Goal: Transaction & Acquisition: Purchase product/service

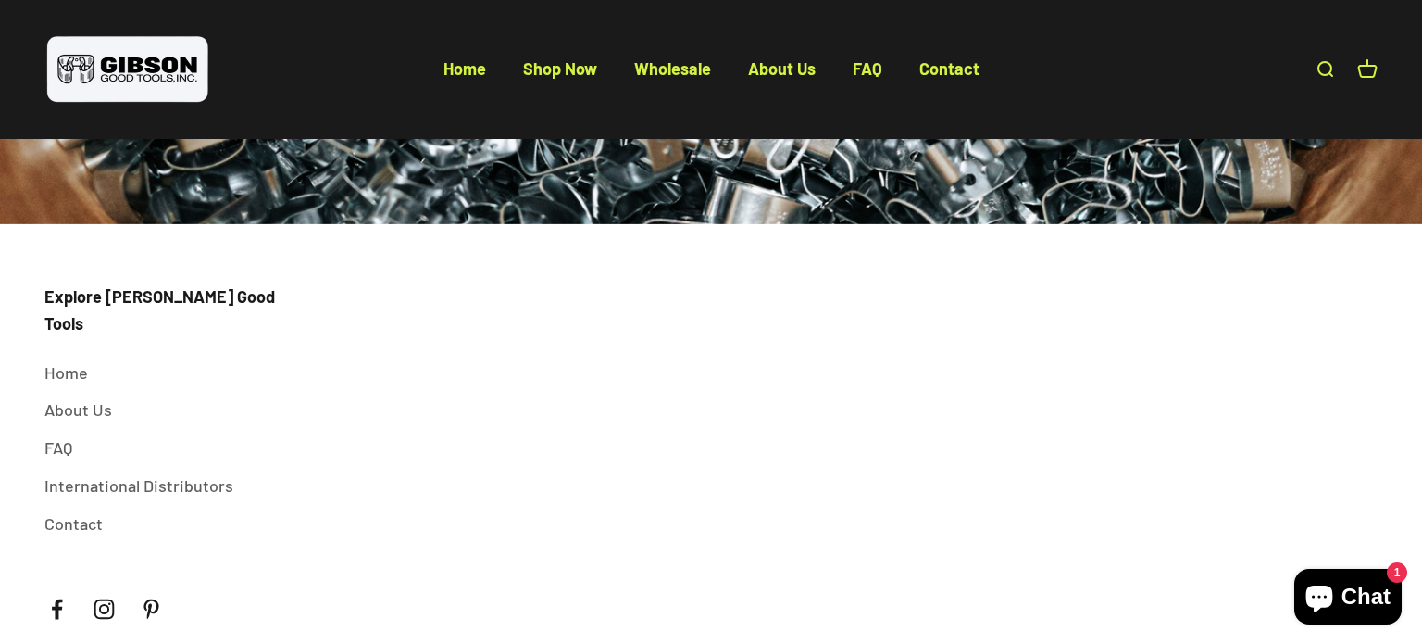
scroll to position [6925, 0]
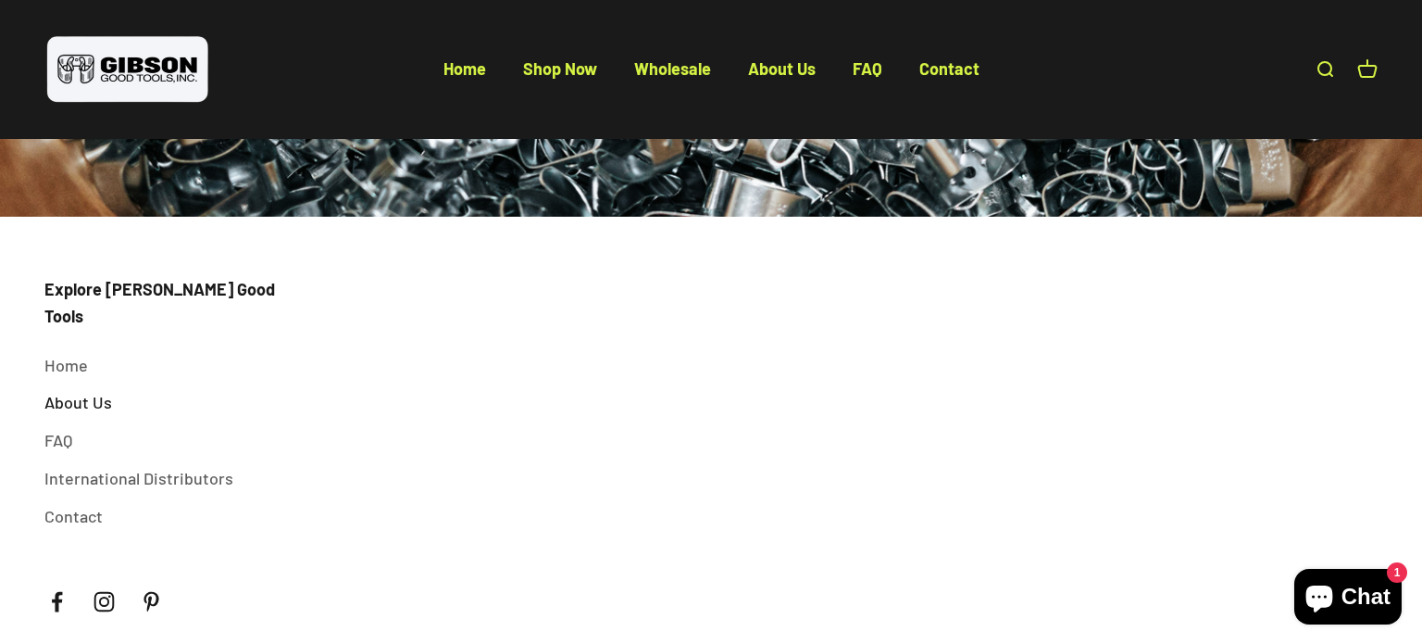
click at [85, 389] on link "About Us" at bounding box center [78, 402] width 68 height 27
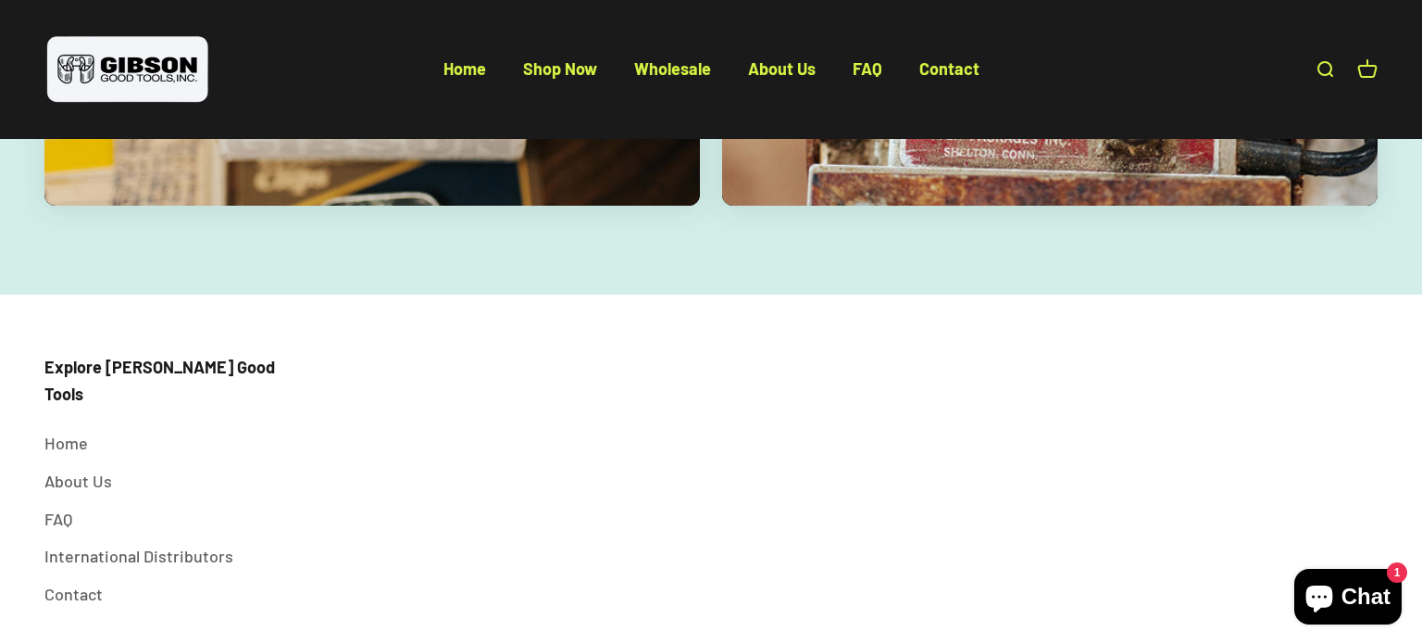
scroll to position [3648, 0]
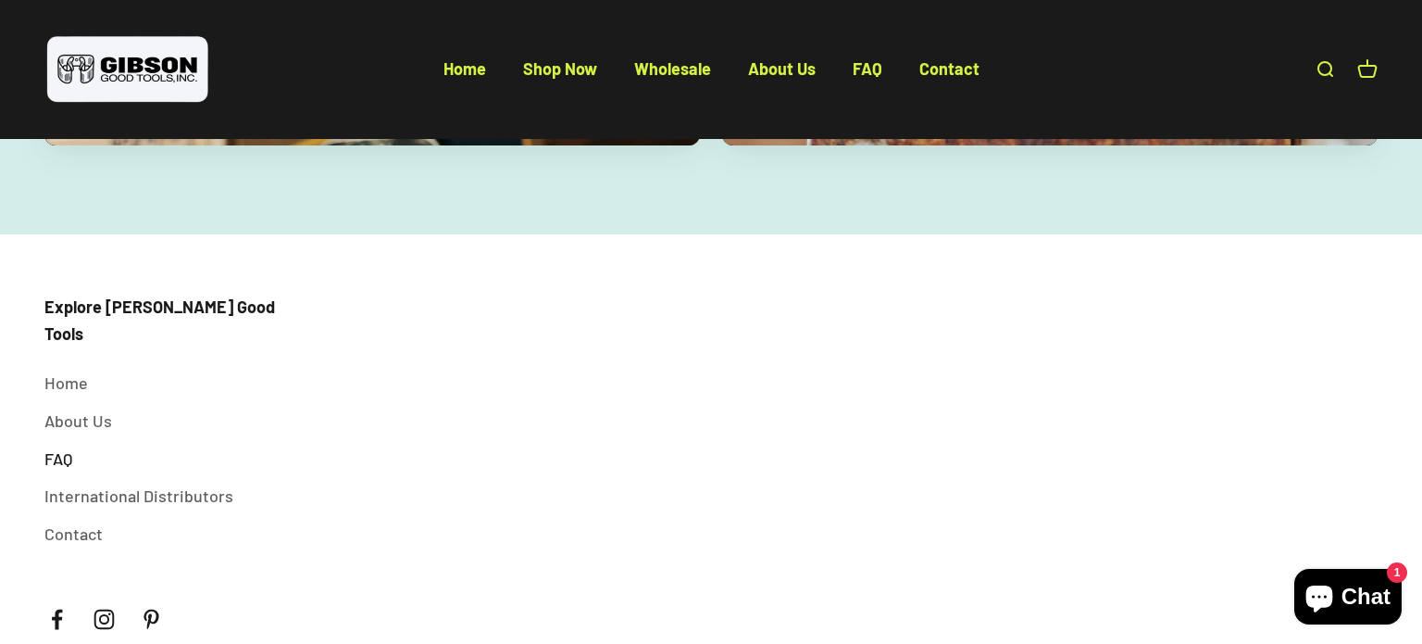
click at [61, 445] on link "FAQ" at bounding box center [58, 458] width 28 height 27
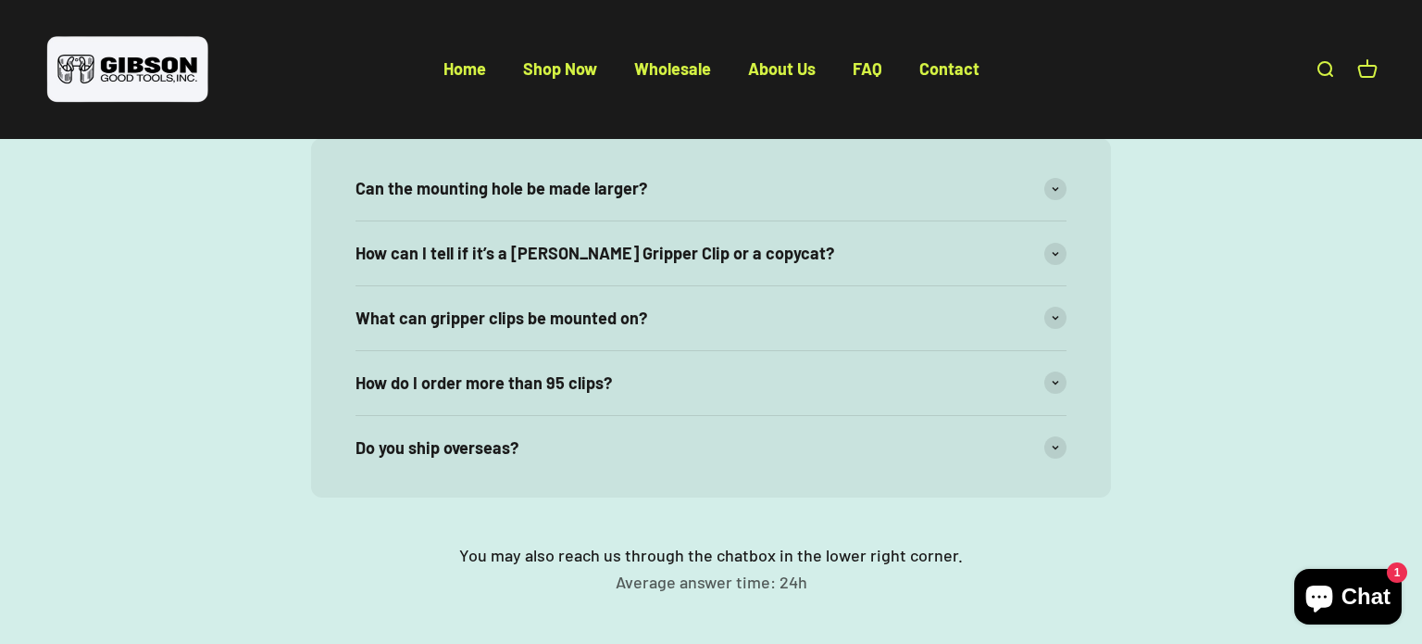
scroll to position [244, 0]
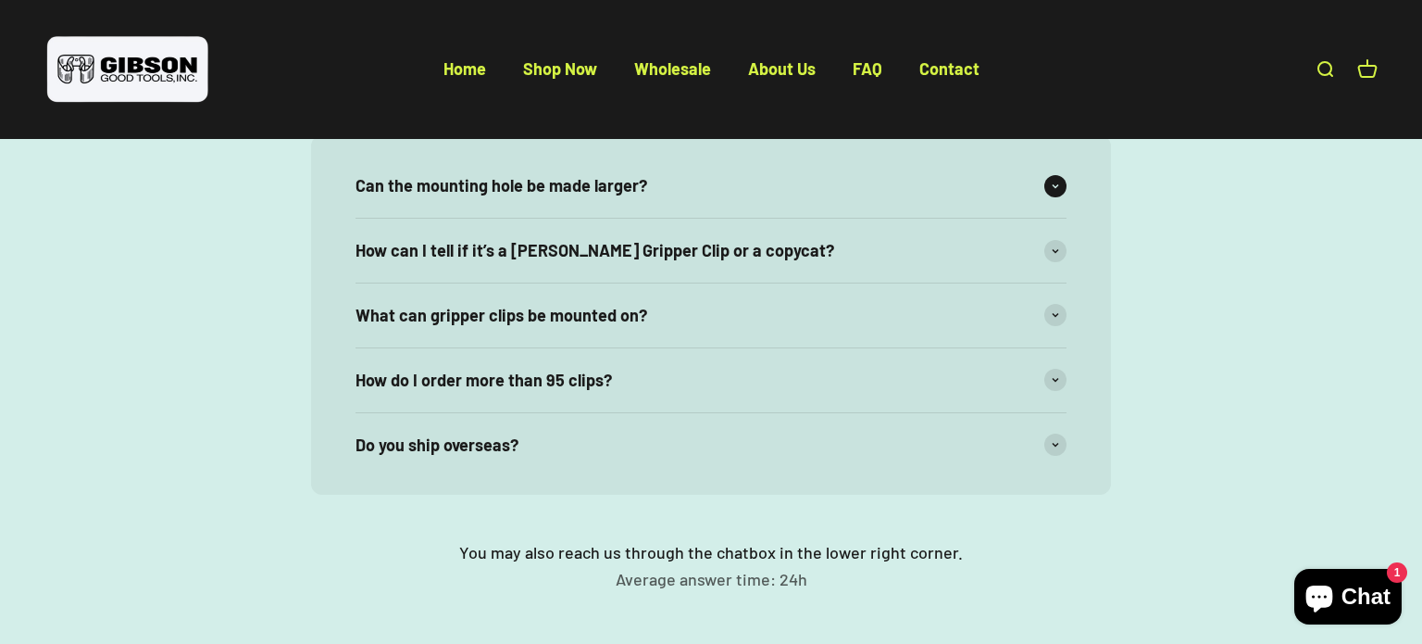
click at [1057, 184] on icon at bounding box center [1056, 185] width 6 height 3
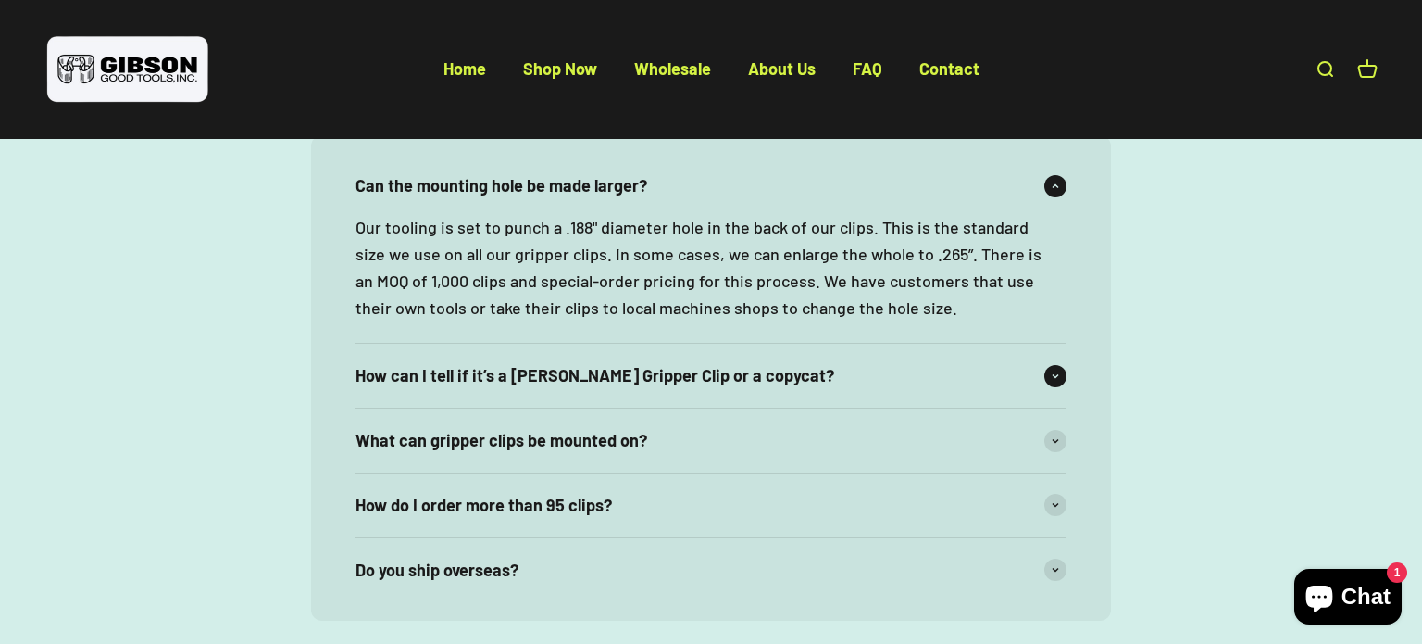
click at [1057, 378] on icon at bounding box center [1055, 376] width 7 height 6
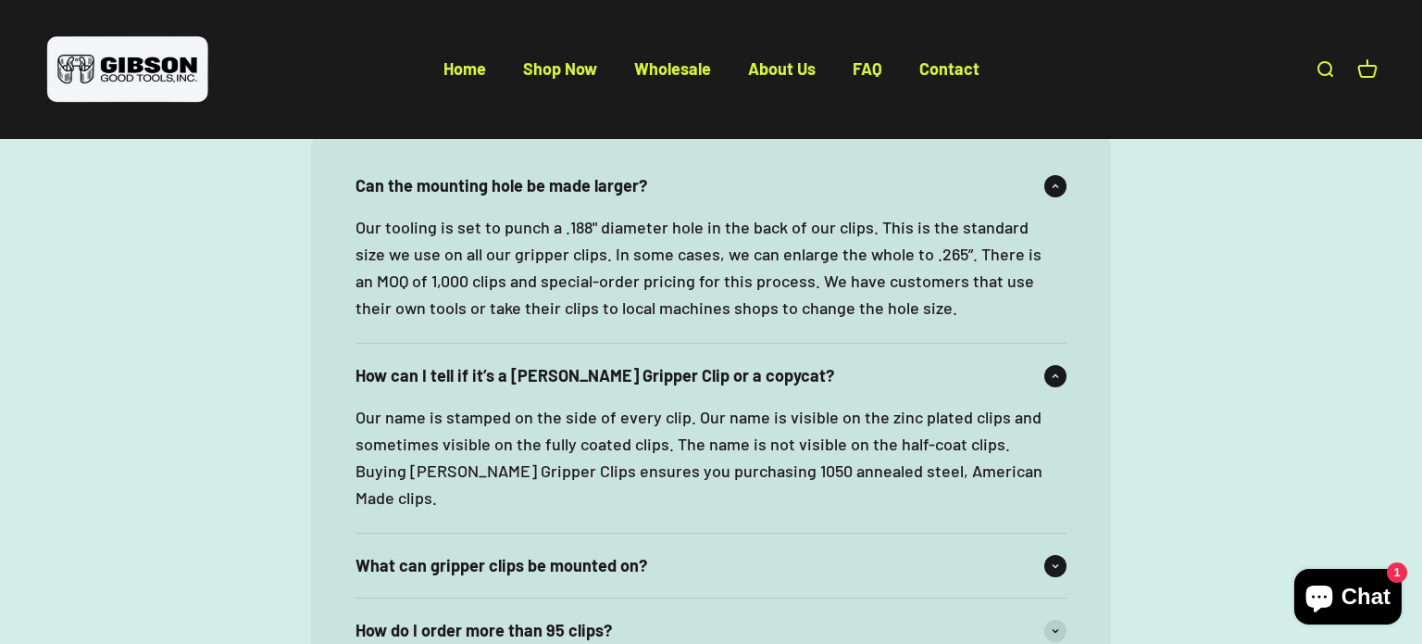
click at [1056, 563] on icon at bounding box center [1055, 566] width 7 height 6
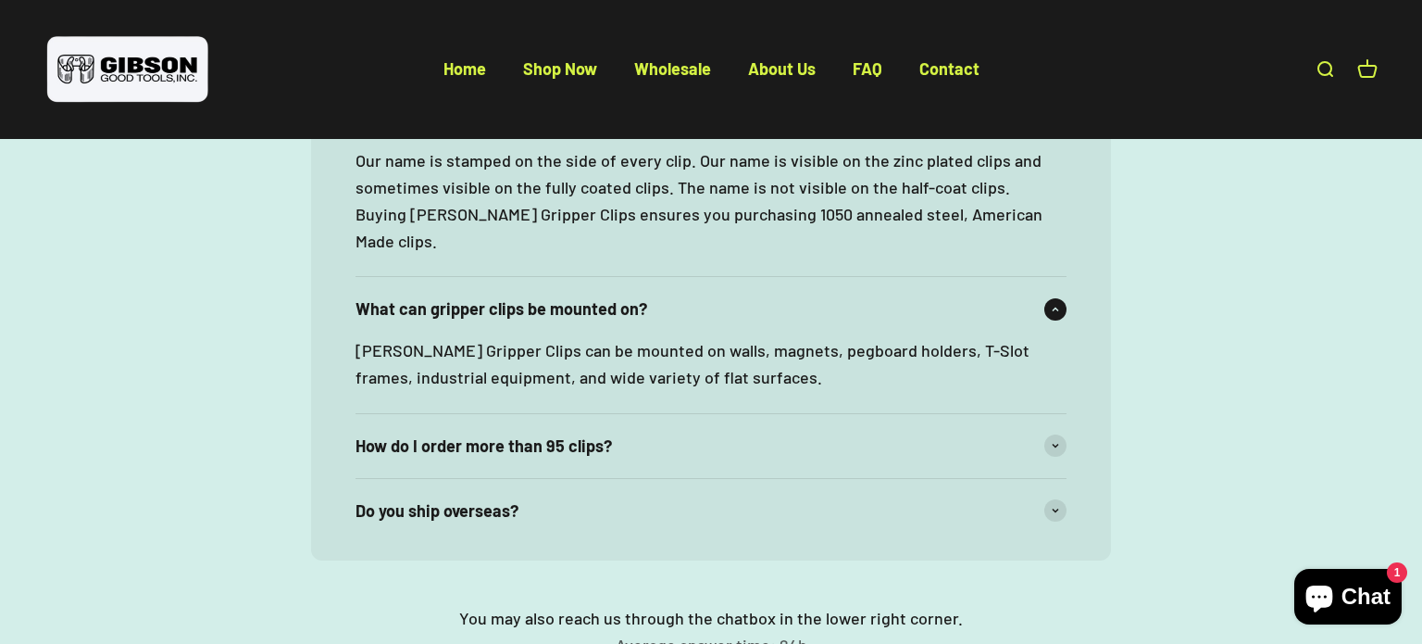
scroll to position [502, 0]
click at [1057, 432] on span at bounding box center [1055, 443] width 22 height 22
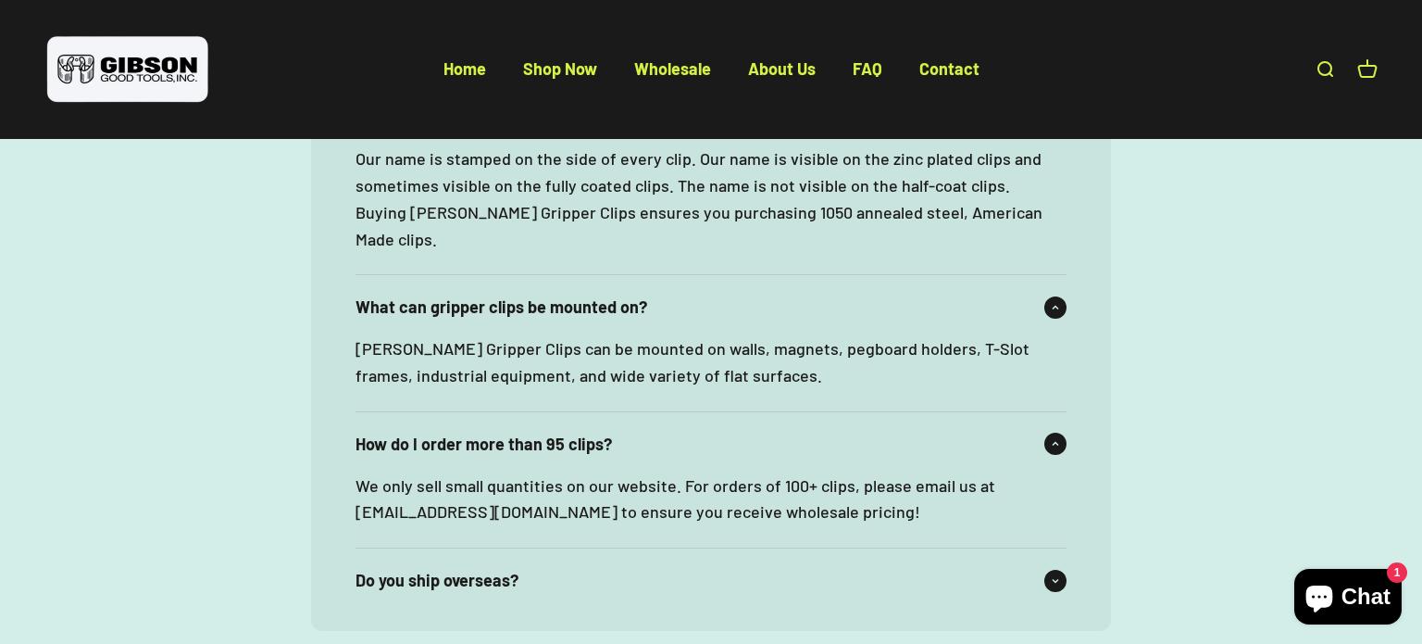
click at [1055, 578] on icon at bounding box center [1055, 581] width 7 height 6
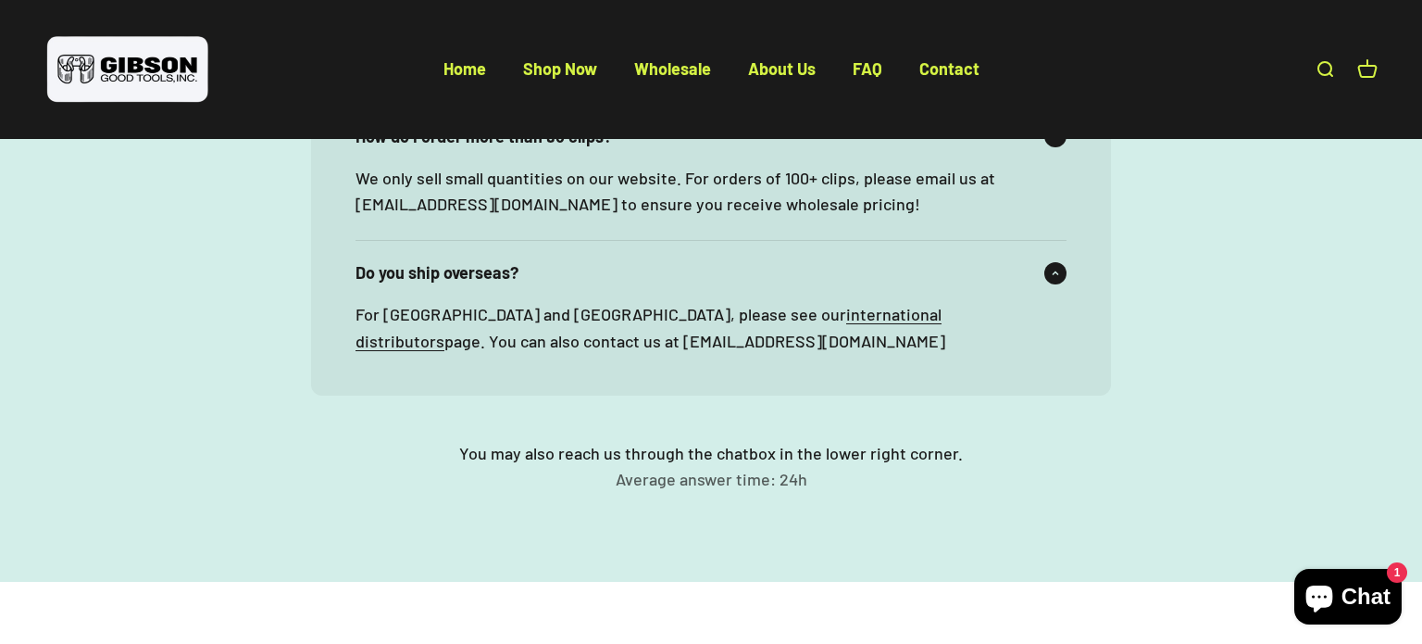
scroll to position [0, 0]
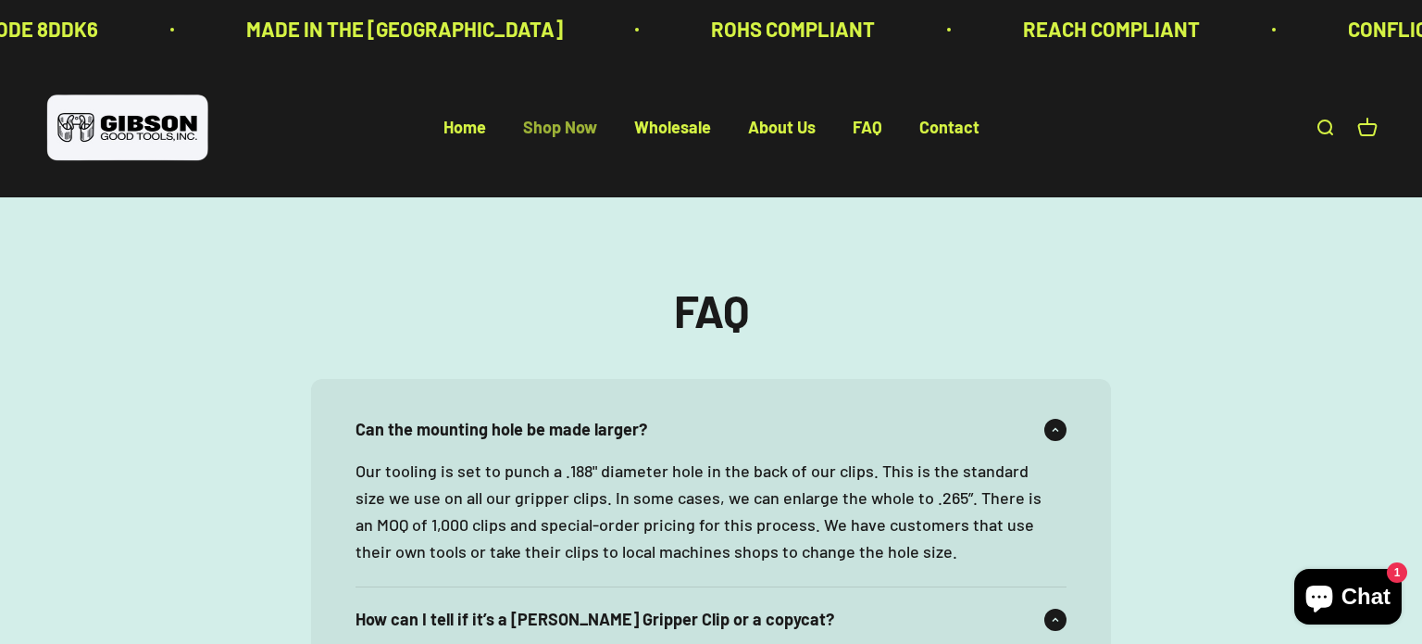
click at [583, 128] on link "Shop Now" at bounding box center [560, 128] width 74 height 20
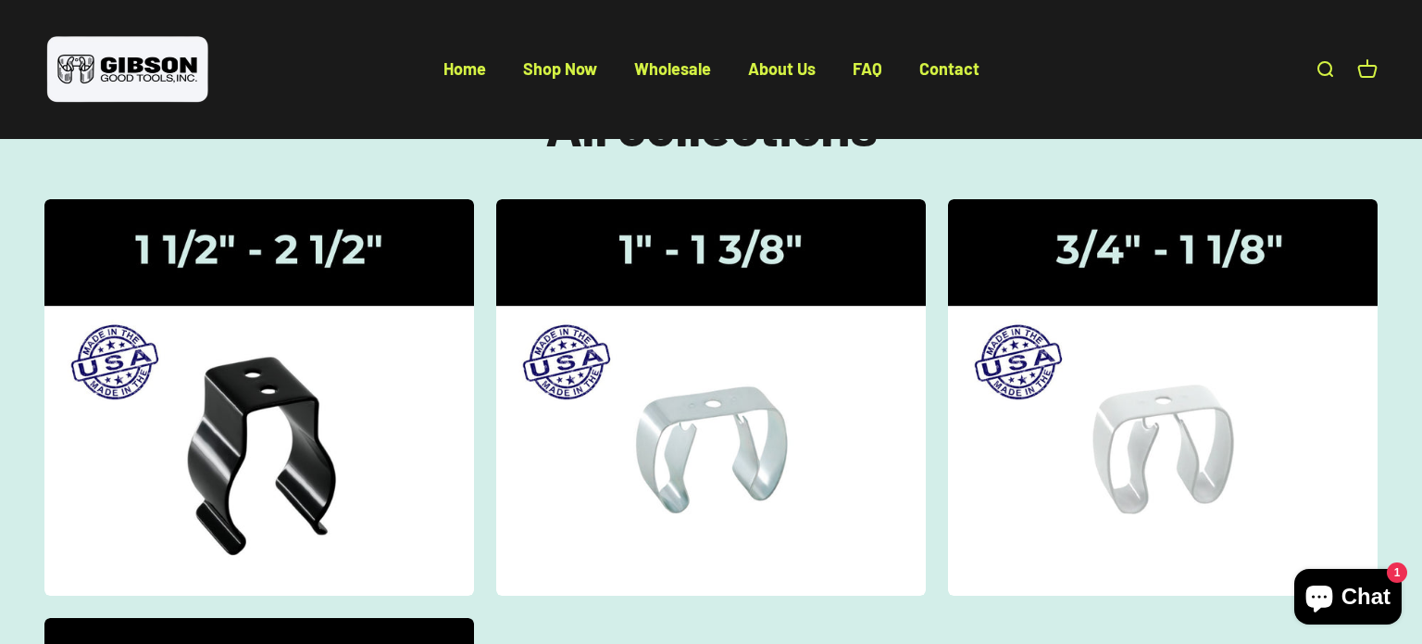
scroll to position [144, 0]
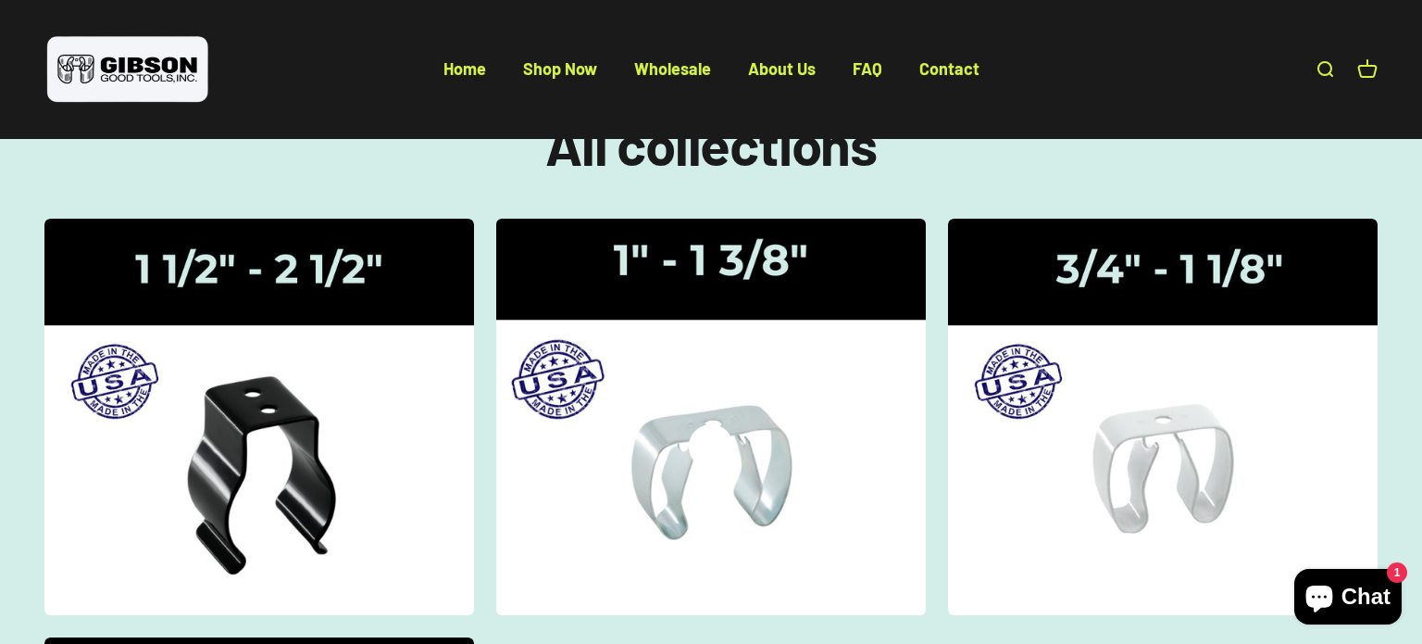
click at [837, 388] on img at bounding box center [711, 416] width 456 height 420
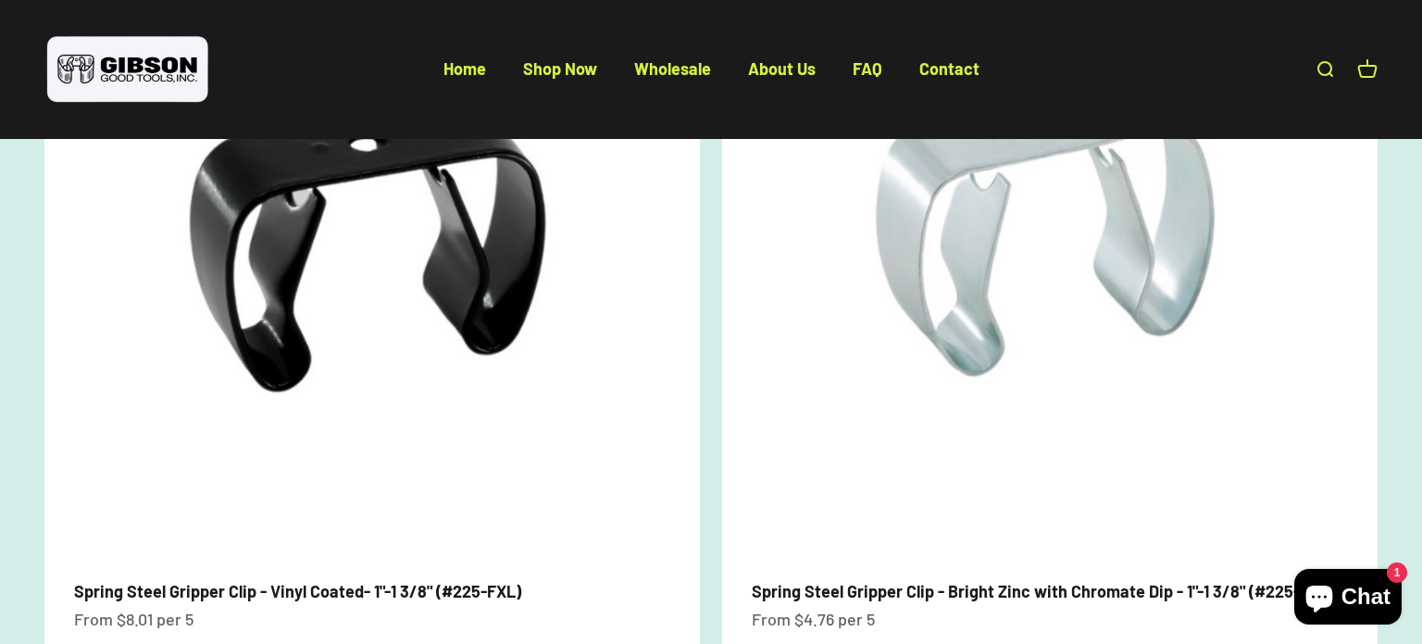
scroll to position [326, 0]
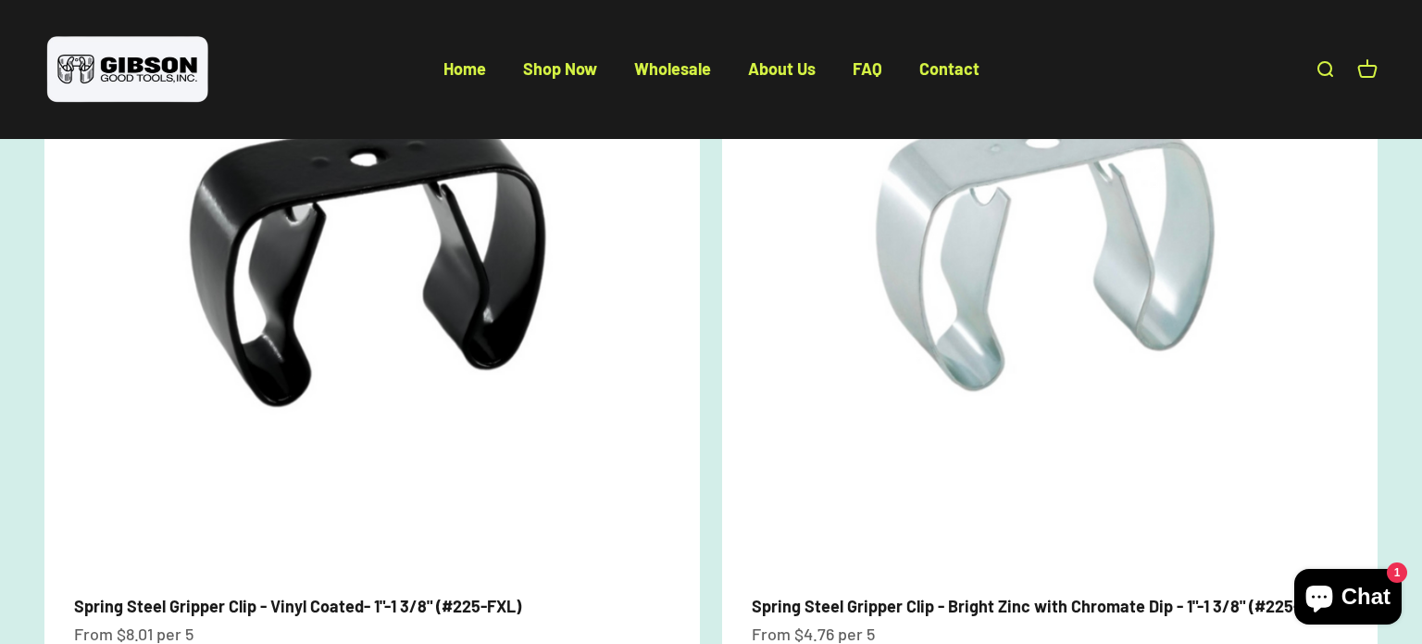
click at [837, 388] on img at bounding box center [1050, 244] width 656 height 656
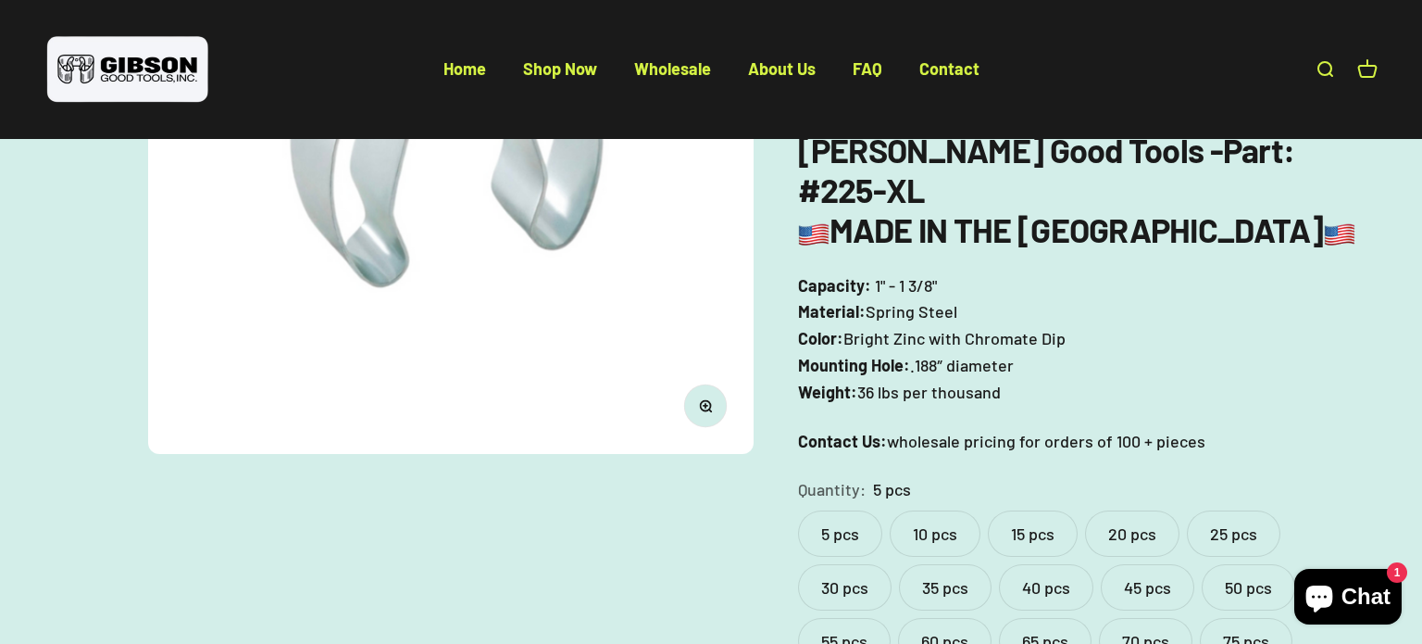
scroll to position [395, 0]
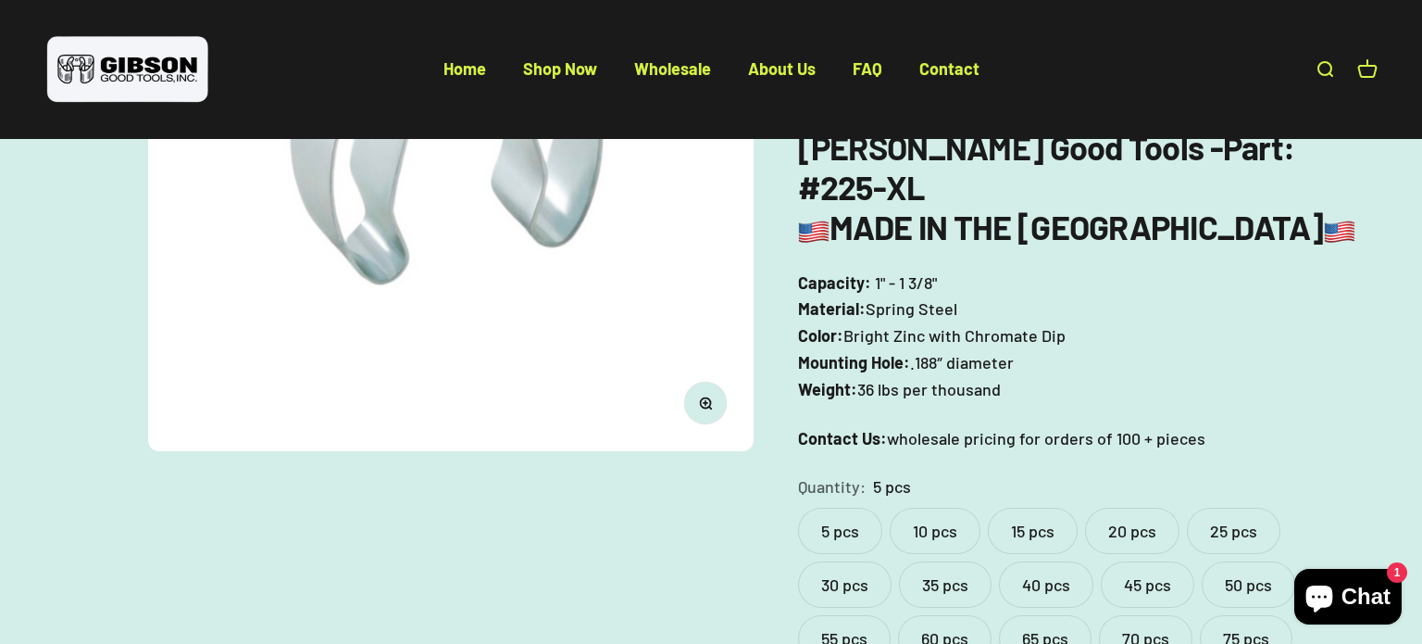
click at [1230, 507] on label "25 pcs" at bounding box center [1234, 530] width 94 height 46
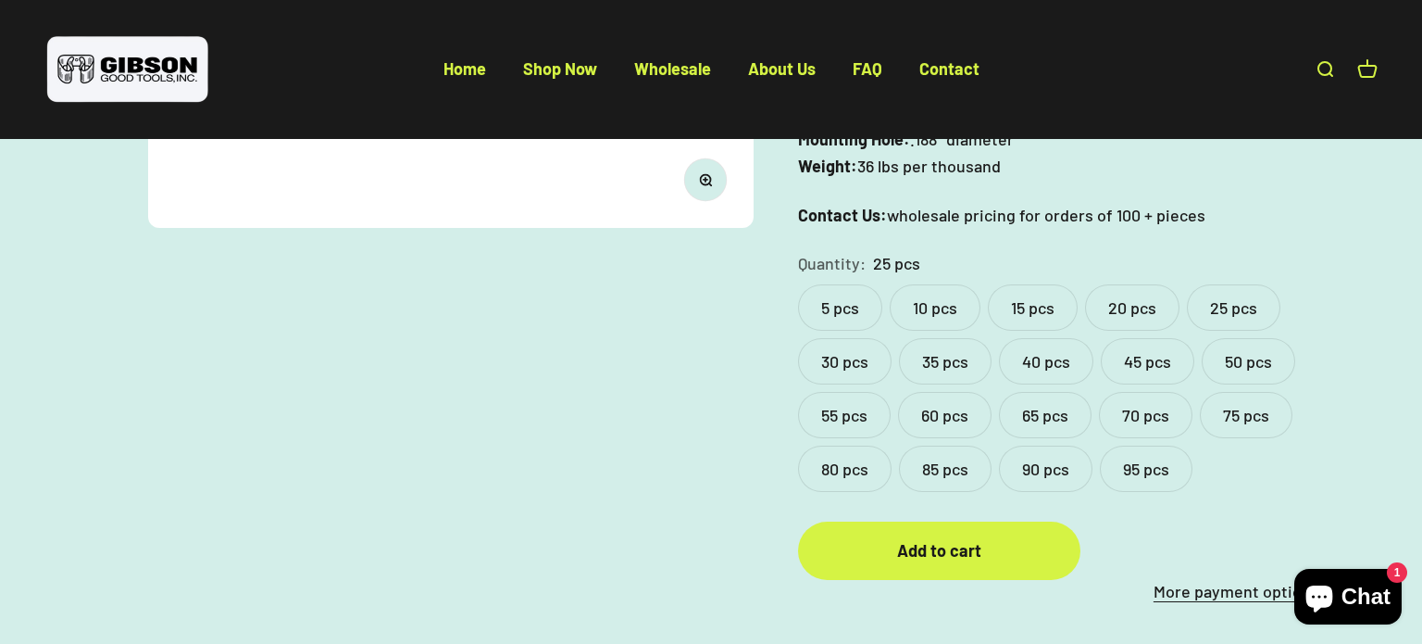
scroll to position [628, 0]
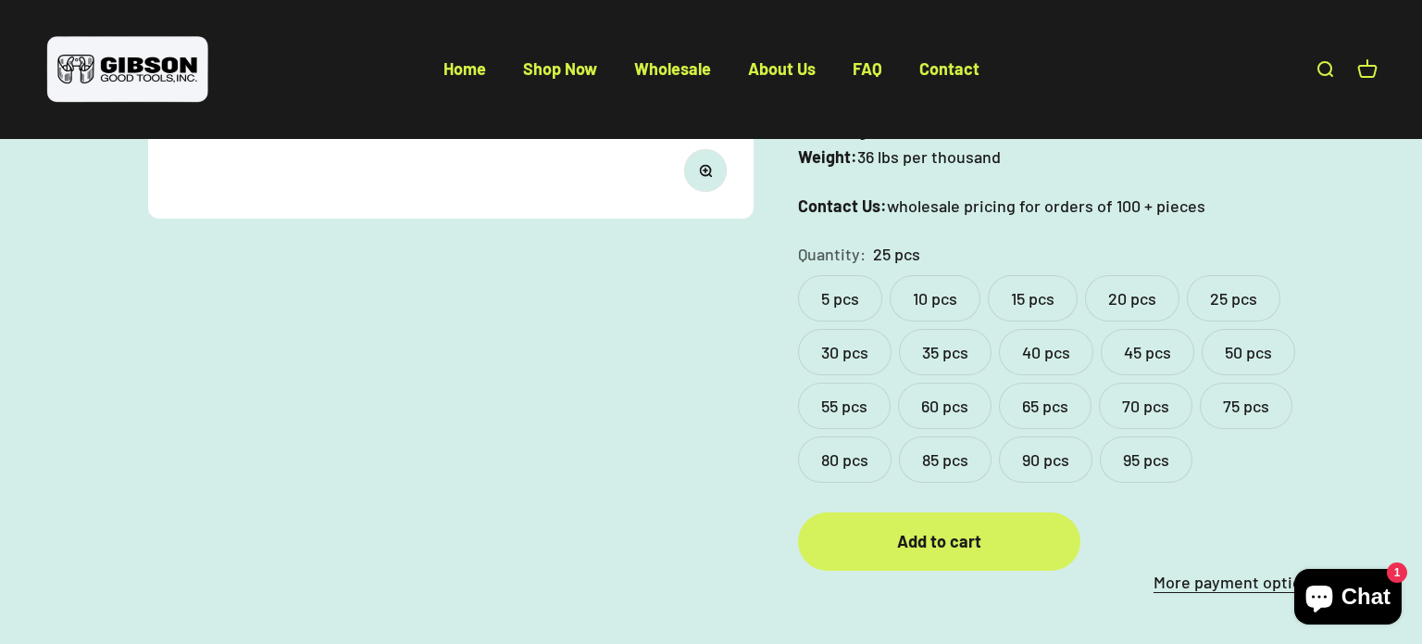
click at [960, 528] on div "Add to cart" at bounding box center [939, 541] width 208 height 27
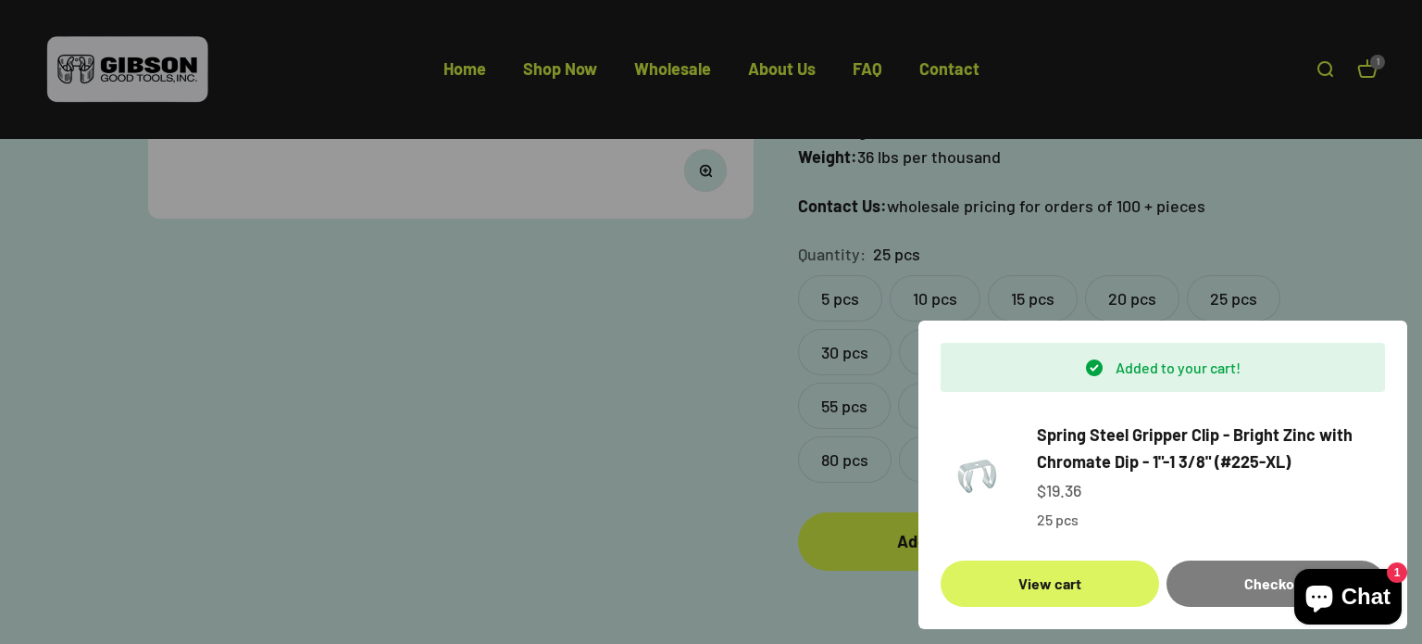
click at [1066, 582] on link "View cart" at bounding box center [1050, 583] width 219 height 46
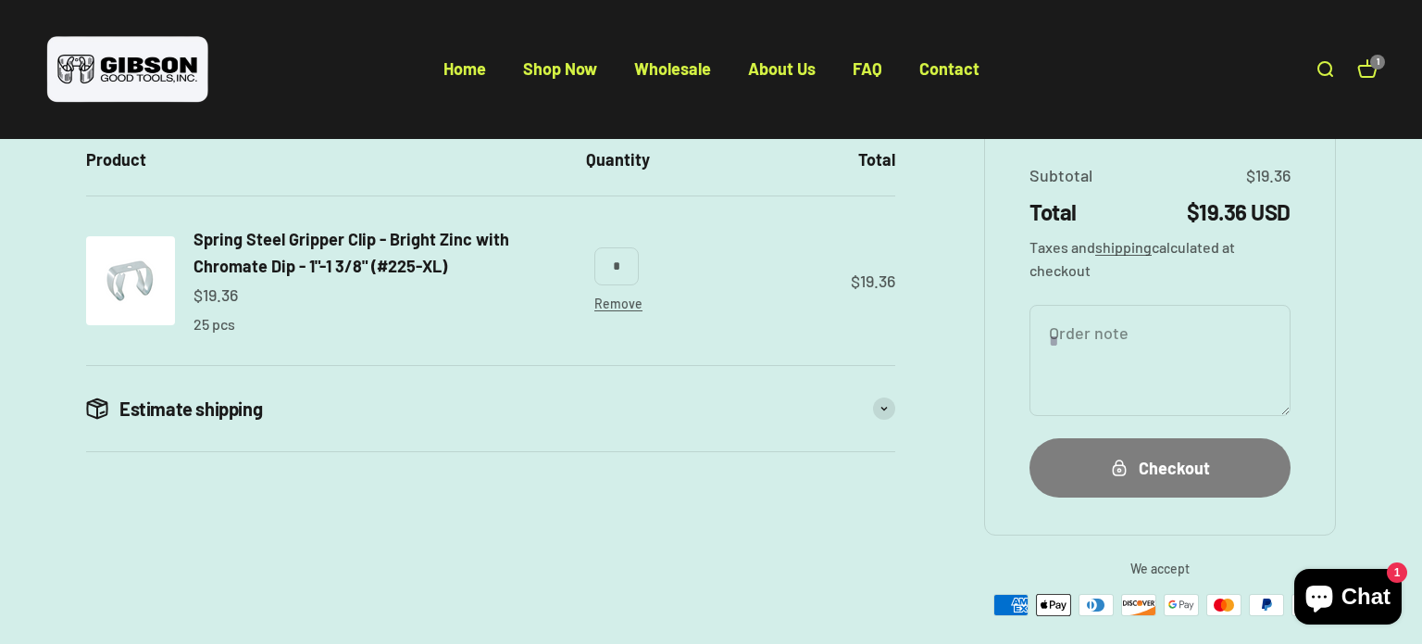
scroll to position [237, 0]
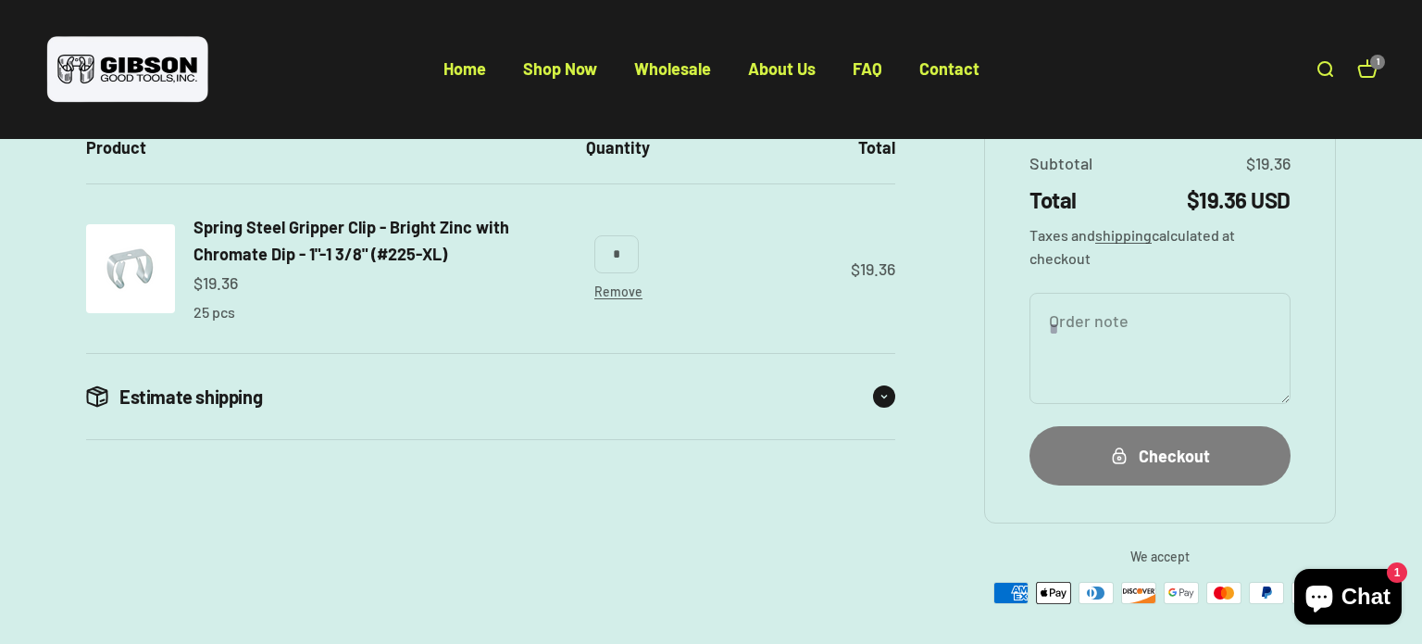
click at [883, 395] on icon at bounding box center [884, 397] width 7 height 6
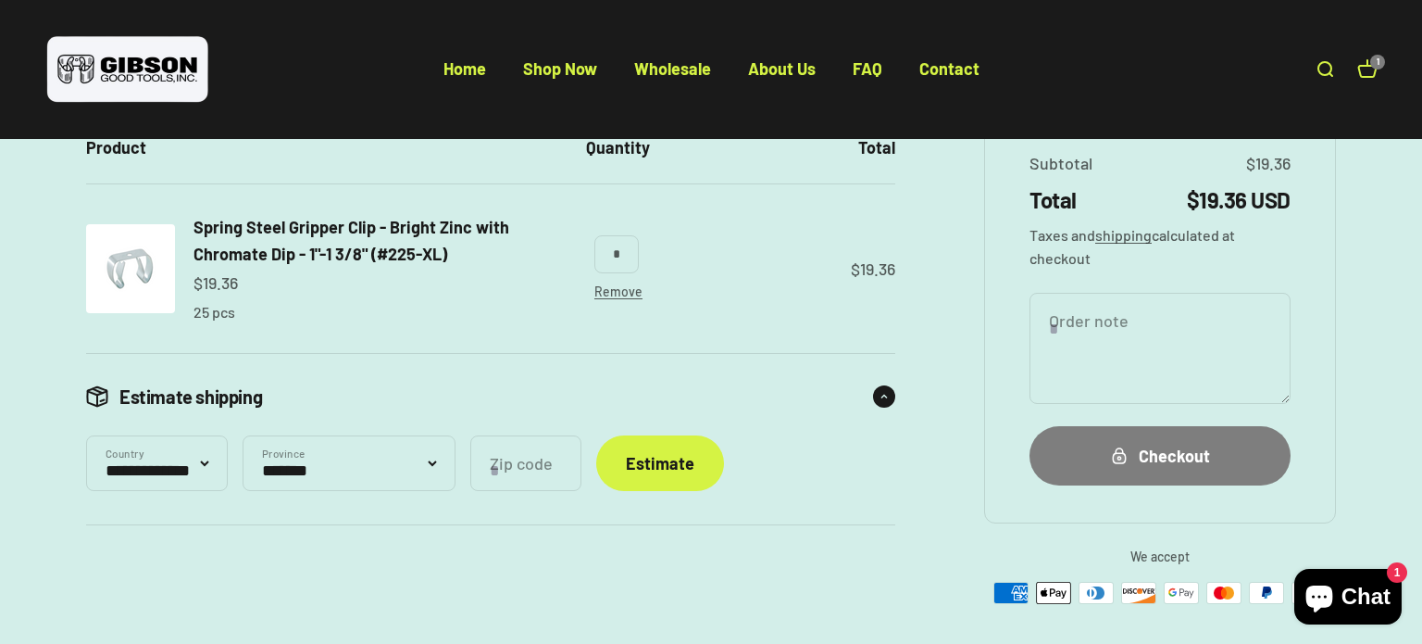
click at [436, 462] on icon at bounding box center [432, 463] width 7 height 4
click at [436, 463] on icon at bounding box center [432, 463] width 7 height 4
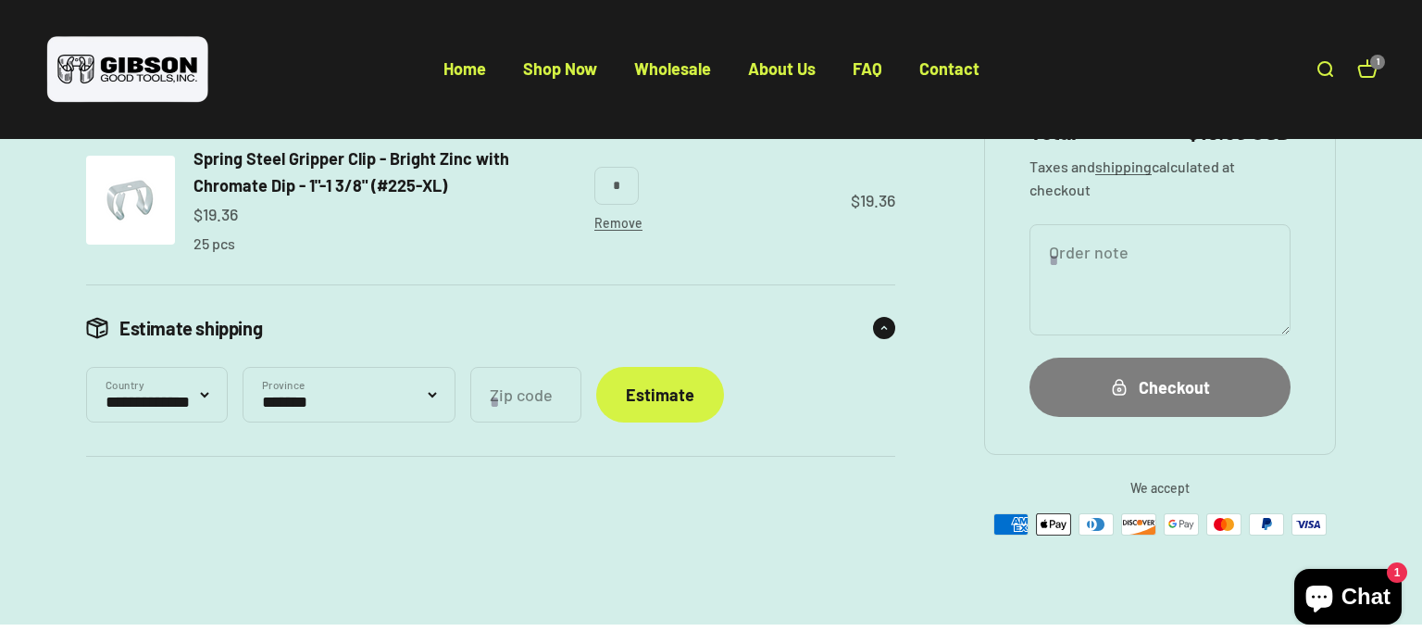
scroll to position [139, 0]
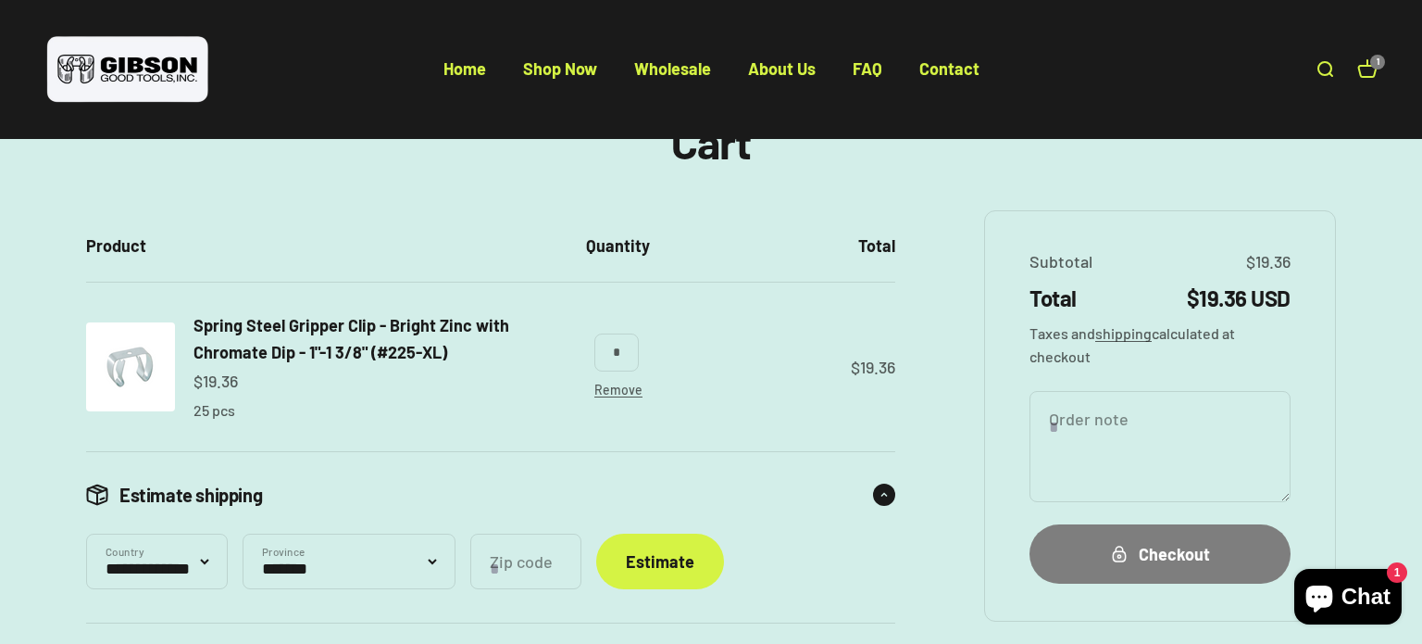
click at [333, 569] on select "**********" at bounding box center [349, 561] width 213 height 56
select select "********"
click at [256, 533] on select "**********" at bounding box center [349, 561] width 213 height 56
click at [546, 563] on input "Zip code" at bounding box center [525, 561] width 111 height 56
type input "*****"
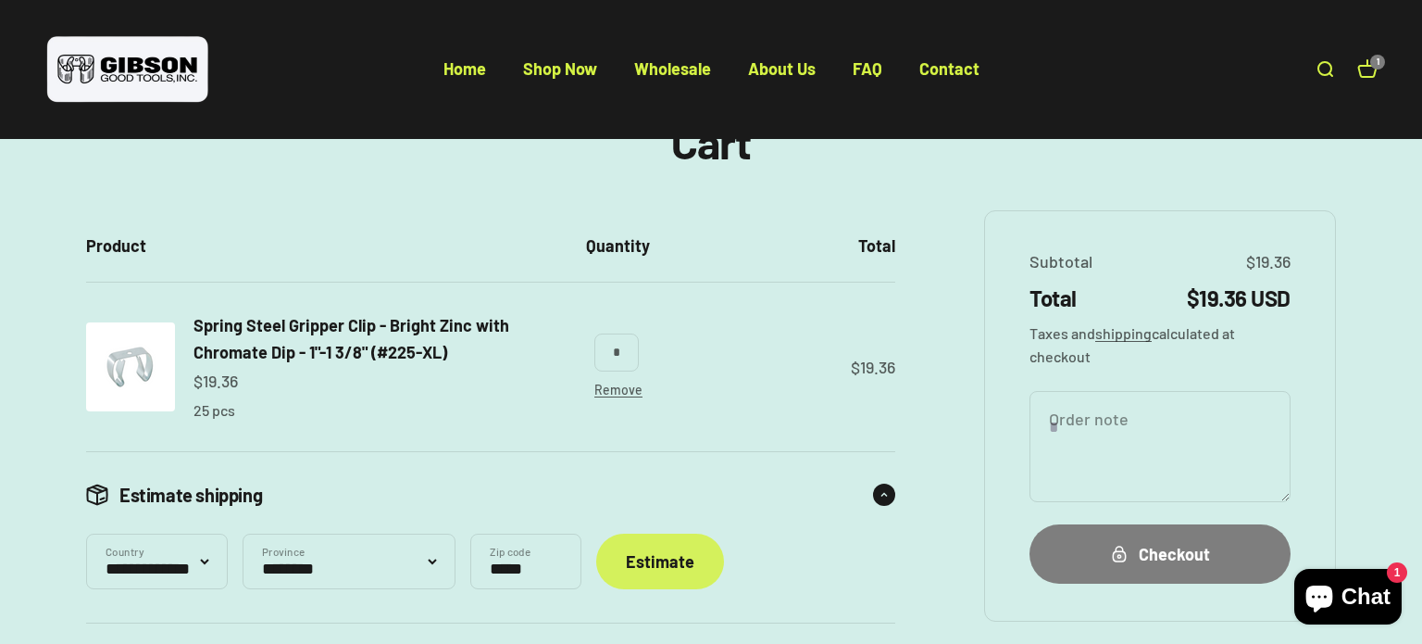
click at [694, 565] on div "Estimate" at bounding box center [660, 561] width 69 height 27
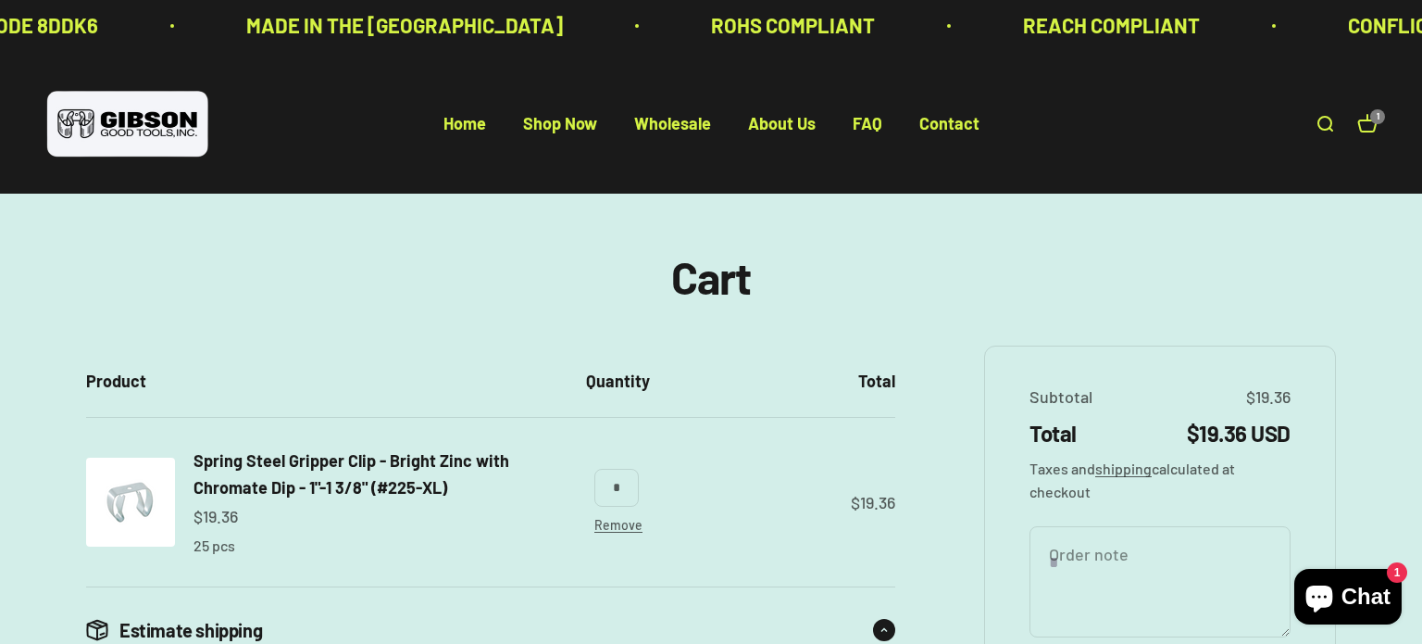
scroll to position [0, 0]
